Goal: Information Seeking & Learning: Check status

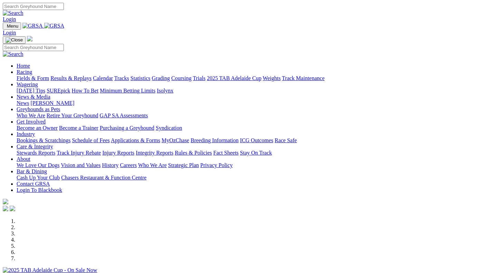
click at [142, 273] on div at bounding box center [246, 274] width 487 height 0
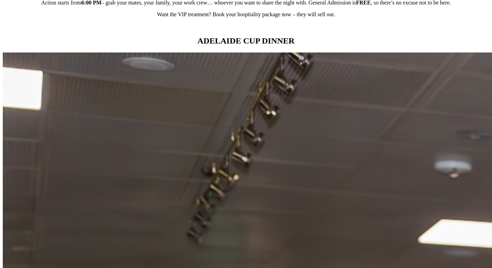
scroll to position [691, 0]
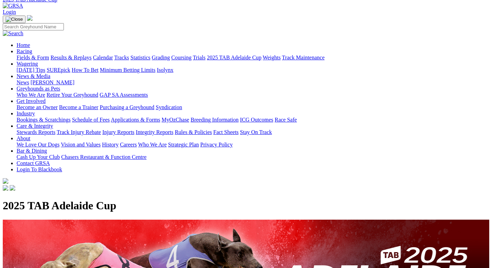
scroll to position [0, 0]
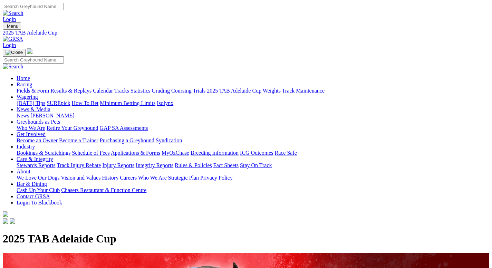
click at [206, 88] on link "Trials" at bounding box center [199, 91] width 13 height 6
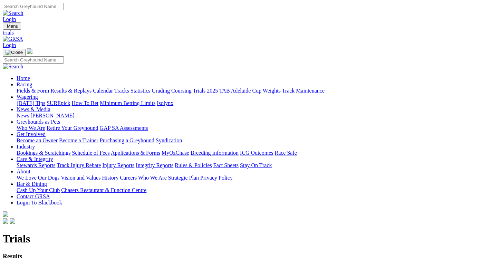
click at [22, 253] on strong "Results" at bounding box center [12, 256] width 19 height 7
